Goal: Use online tool/utility: Utilize a website feature to perform a specific function

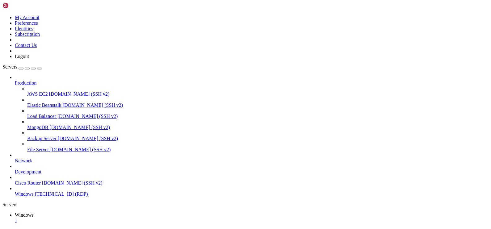
drag, startPoint x: 285, startPoint y: 308, endPoint x: 280, endPoint y: 310, distance: 6.2
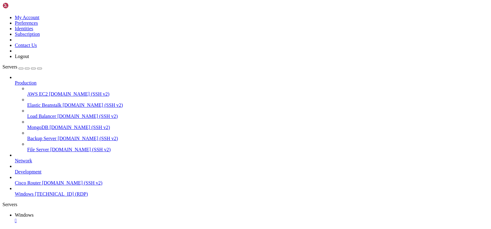
drag, startPoint x: 258, startPoint y: 360, endPoint x: 260, endPoint y: 342, distance: 17.7
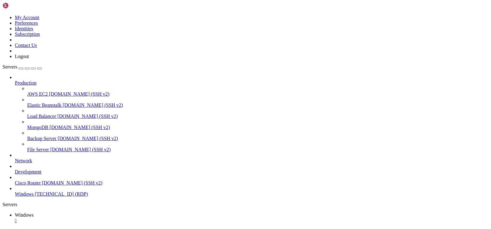
drag, startPoint x: 85, startPoint y: 276, endPoint x: 350, endPoint y: 297, distance: 265.9
drag, startPoint x: 116, startPoint y: 276, endPoint x: 408, endPoint y: 282, distance: 292.0
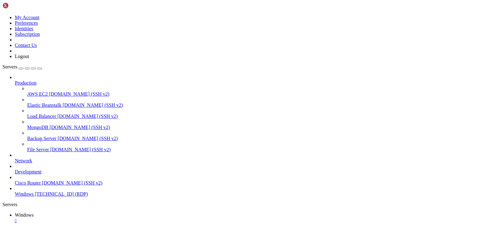
drag, startPoint x: 127, startPoint y: 428, endPoint x: 20, endPoint y: 400, distance: 110.7
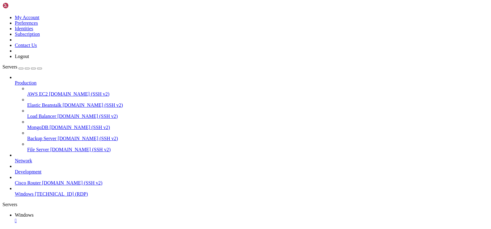
drag, startPoint x: 162, startPoint y: 408, endPoint x: 16, endPoint y: 330, distance: 166.2
drag, startPoint x: 75, startPoint y: 287, endPoint x: 91, endPoint y: 296, distance: 18.4
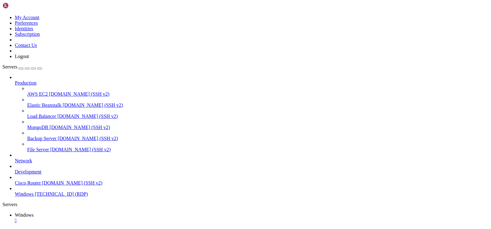
drag, startPoint x: 55, startPoint y: 278, endPoint x: 389, endPoint y: 292, distance: 334.2
drag, startPoint x: 121, startPoint y: 429, endPoint x: 22, endPoint y: 321, distance: 147.0
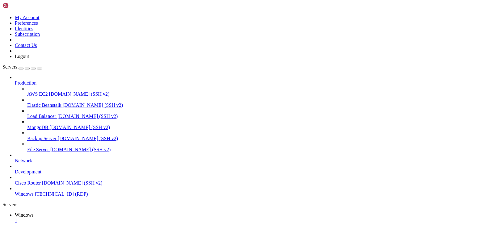
click at [63, 212] on ul "Windows " at bounding box center [245, 217] width 486 height 11
drag, startPoint x: 53, startPoint y: 276, endPoint x: 362, endPoint y: 286, distance: 309.1
drag, startPoint x: 427, startPoint y: 288, endPoint x: 386, endPoint y: 287, distance: 40.7
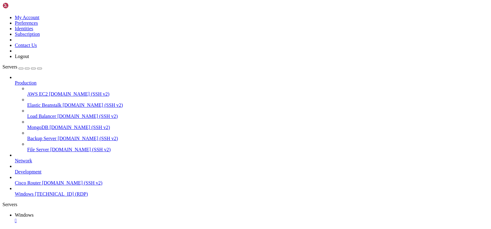
drag, startPoint x: 181, startPoint y: 432, endPoint x: 53, endPoint y: 390, distance: 135.2
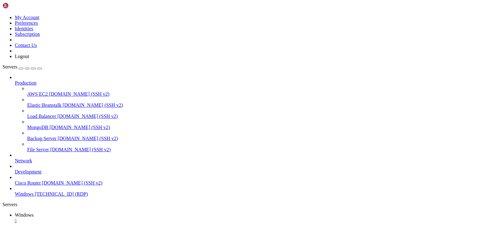
drag, startPoint x: 127, startPoint y: 417, endPoint x: 65, endPoint y: 417, distance: 62.3
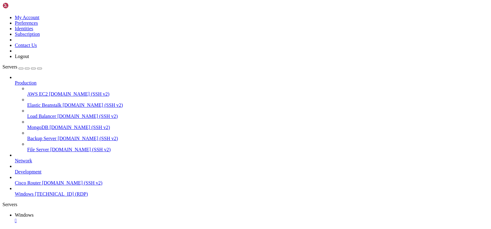
drag, startPoint x: 23, startPoint y: 334, endPoint x: 224, endPoint y: 419, distance: 218.1
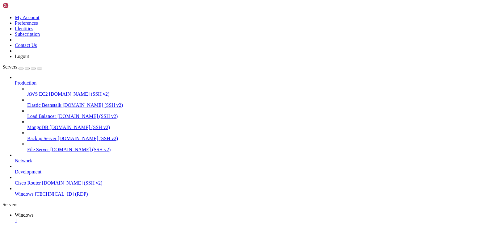
drag, startPoint x: 156, startPoint y: 428, endPoint x: 16, endPoint y: 366, distance: 153.8
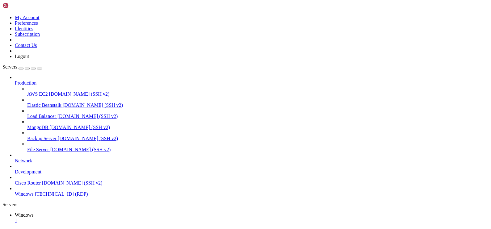
drag, startPoint x: 244, startPoint y: 428, endPoint x: 16, endPoint y: 366, distance: 236.7
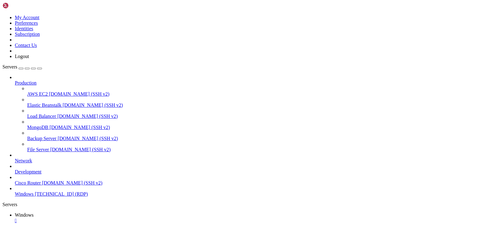
drag, startPoint x: 216, startPoint y: 427, endPoint x: 13, endPoint y: 338, distance: 222.1
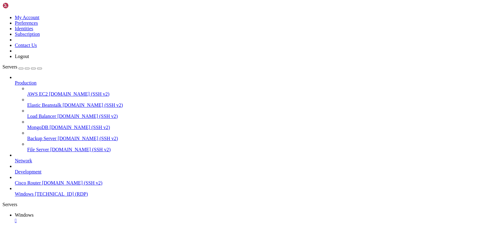
drag, startPoint x: 301, startPoint y: 380, endPoint x: 95, endPoint y: 379, distance: 206.2
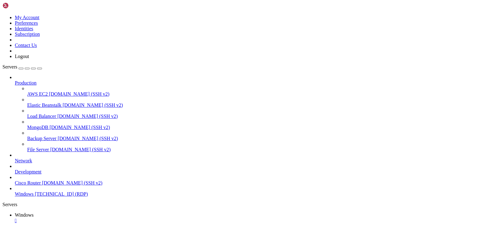
drag, startPoint x: 223, startPoint y: 426, endPoint x: 21, endPoint y: 339, distance: 220.1
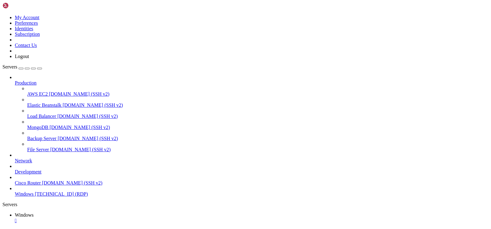
drag, startPoint x: 73, startPoint y: 279, endPoint x: 370, endPoint y: 290, distance: 296.8
drag, startPoint x: 369, startPoint y: 289, endPoint x: 343, endPoint y: 273, distance: 29.8
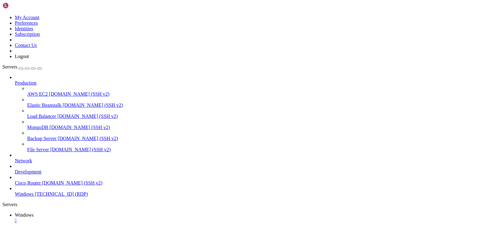
drag, startPoint x: 53, startPoint y: 277, endPoint x: 391, endPoint y: 296, distance: 338.2
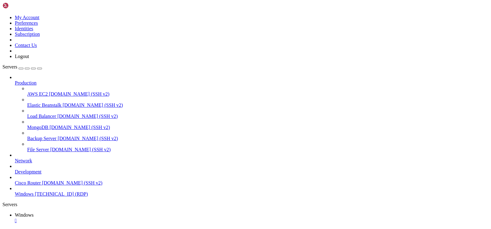
drag, startPoint x: 49, startPoint y: 275, endPoint x: 406, endPoint y: 289, distance: 357.4
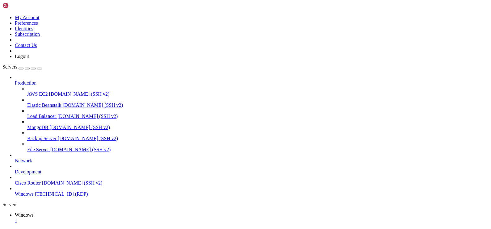
drag, startPoint x: 46, startPoint y: 277, endPoint x: 477, endPoint y: 288, distance: 430.4
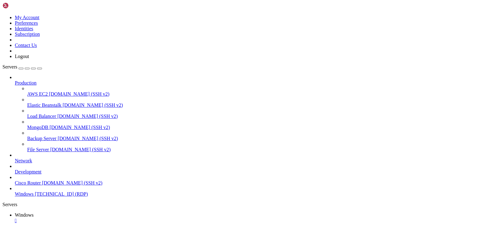
drag, startPoint x: 257, startPoint y: 411, endPoint x: 256, endPoint y: 422, distance: 10.5
drag, startPoint x: 260, startPoint y: 413, endPoint x: 255, endPoint y: 445, distance: 32.2
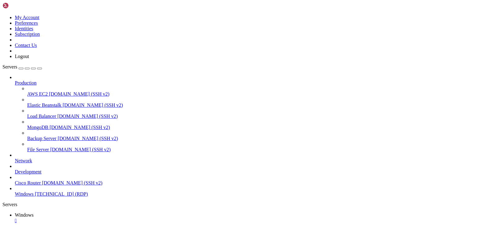
drag, startPoint x: 260, startPoint y: 433, endPoint x: 241, endPoint y: 340, distance: 95.3
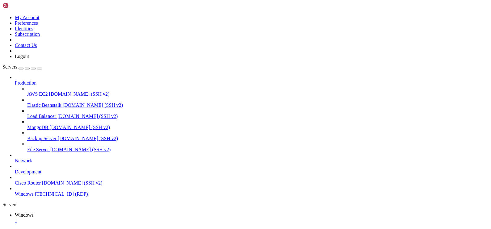
drag, startPoint x: 150, startPoint y: 358, endPoint x: 172, endPoint y: 334, distance: 32.3
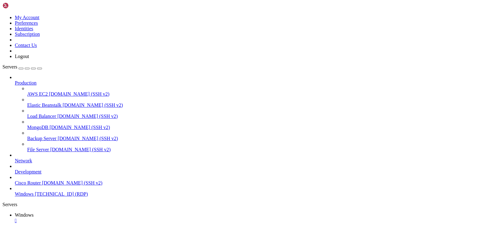
drag, startPoint x: 258, startPoint y: 289, endPoint x: 345, endPoint y: 296, distance: 87.4
drag, startPoint x: 390, startPoint y: 362, endPoint x: 362, endPoint y: 404, distance: 50.6
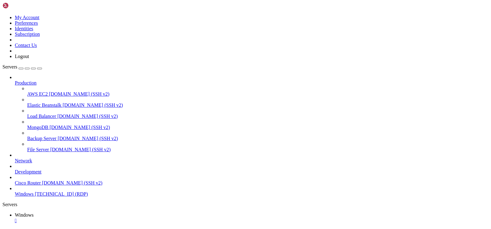
drag, startPoint x: 348, startPoint y: 396, endPoint x: 302, endPoint y: 402, distance: 45.7
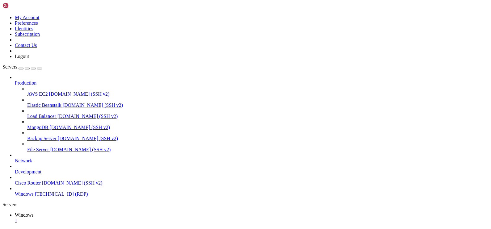
drag, startPoint x: 47, startPoint y: 277, endPoint x: 393, endPoint y: 296, distance: 345.9
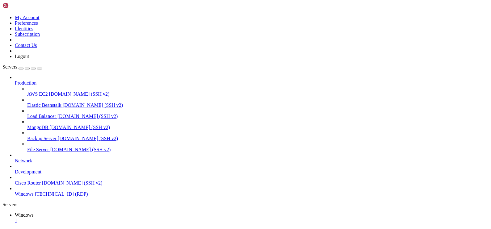
drag, startPoint x: 315, startPoint y: 298, endPoint x: 426, endPoint y: 322, distance: 112.7
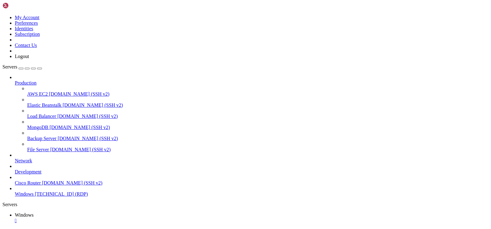
drag, startPoint x: 457, startPoint y: 323, endPoint x: 374, endPoint y: 328, distance: 83.2
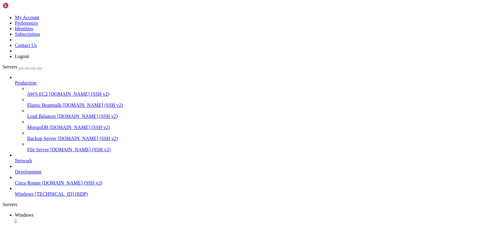
drag, startPoint x: 55, startPoint y: 275, endPoint x: 311, endPoint y: 281, distance: 256.9
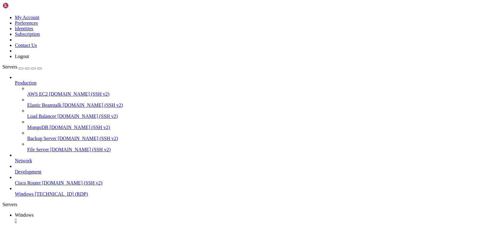
drag, startPoint x: 56, startPoint y: 277, endPoint x: 400, endPoint y: 280, distance: 343.2
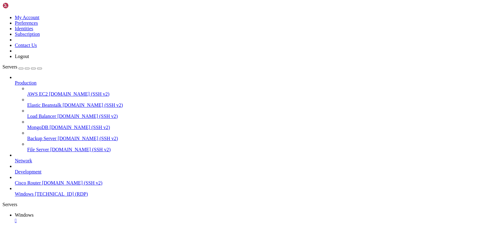
drag, startPoint x: 274, startPoint y: 310, endPoint x: 282, endPoint y: 310, distance: 8.0
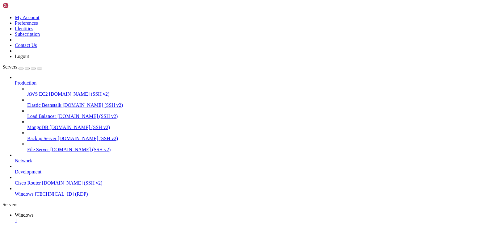
drag, startPoint x: 67, startPoint y: 278, endPoint x: 389, endPoint y: 294, distance: 322.0
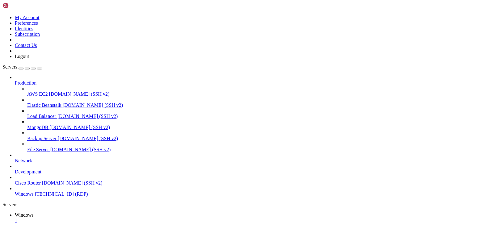
drag, startPoint x: 282, startPoint y: 312, endPoint x: 275, endPoint y: 313, distance: 7.1
drag, startPoint x: 322, startPoint y: 402, endPoint x: 319, endPoint y: 438, distance: 36.5
